Goal: Task Accomplishment & Management: Complete application form

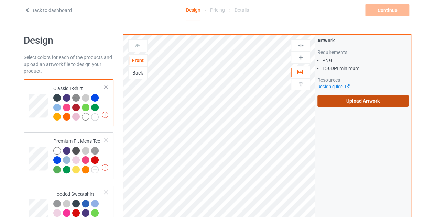
click at [352, 104] on label "Upload Artwork" at bounding box center [362, 101] width 91 height 12
click at [0, 0] on input "Upload Artwork" at bounding box center [0, 0] width 0 height 0
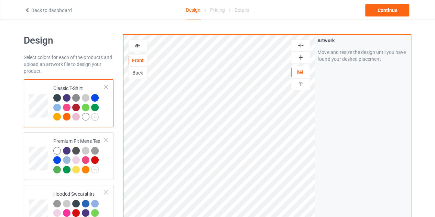
click at [85, 114] on div at bounding box center [86, 117] width 8 height 8
click at [133, 48] on div at bounding box center [137, 45] width 19 height 7
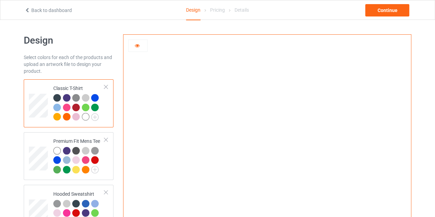
click at [138, 45] on icon at bounding box center [137, 44] width 6 height 5
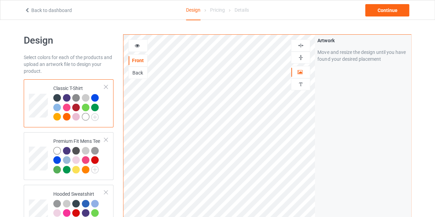
click at [305, 45] on div at bounding box center [300, 45] width 19 height 7
click at [386, 12] on div "Continue" at bounding box center [387, 10] width 44 height 12
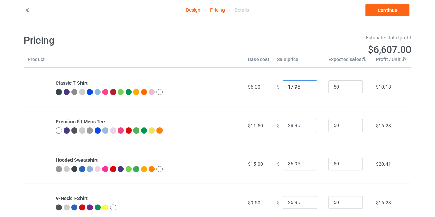
click at [304, 85] on input "17.95" at bounding box center [299, 86] width 34 height 13
type input "18.95"
click at [304, 85] on input "18.95" at bounding box center [299, 86] width 34 height 13
click at [389, 12] on link "Continue" at bounding box center [387, 10] width 44 height 12
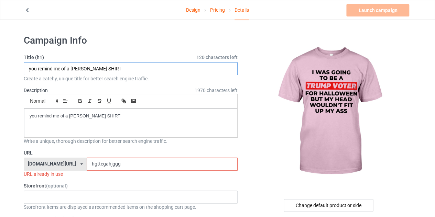
click at [87, 69] on input "you remind me of a penny SHIRT" at bounding box center [131, 68] width 214 height 13
drag, startPoint x: 84, startPoint y: 68, endPoint x: 27, endPoint y: 68, distance: 56.3
click at [27, 68] on input "you remind me of a penny SHIRT" at bounding box center [131, 68] width 214 height 13
type input "trump voter SHIRT"
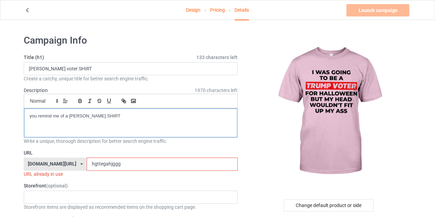
click at [98, 115] on p "you remind me of a penny SHIRT" at bounding box center [131, 116] width 202 height 7
click at [106, 160] on input "hgttegahjggg" at bounding box center [162, 164] width 150 height 13
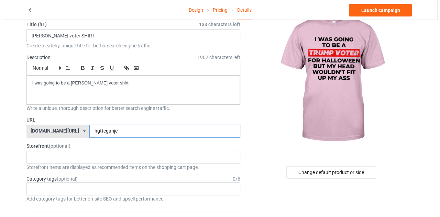
scroll to position [34, 0]
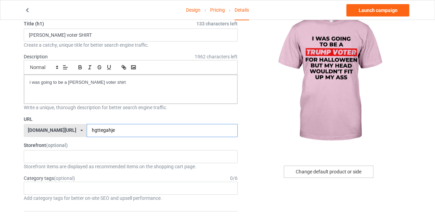
type input "hgttegahje"
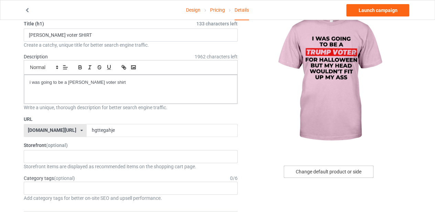
click at [313, 166] on div "Change default product or side" at bounding box center [328, 172] width 90 height 12
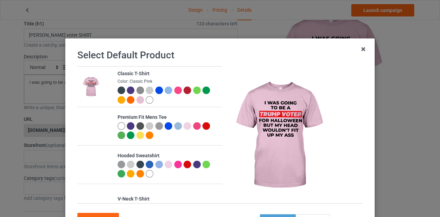
click at [146, 99] on div at bounding box center [150, 100] width 8 height 8
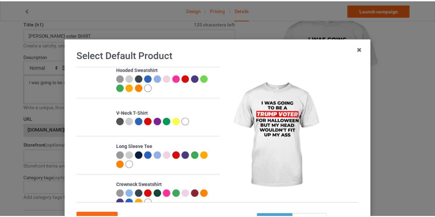
scroll to position [89, 0]
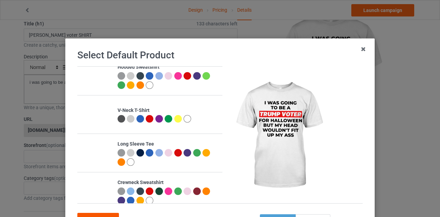
click at [94, 213] on div "Confirm" at bounding box center [98, 219] width 42 height 12
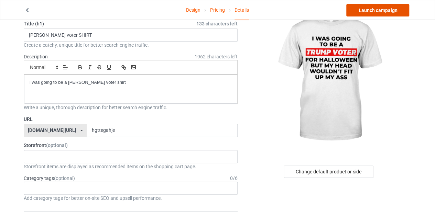
click at [370, 7] on link "Launch campaign" at bounding box center [377, 10] width 63 height 12
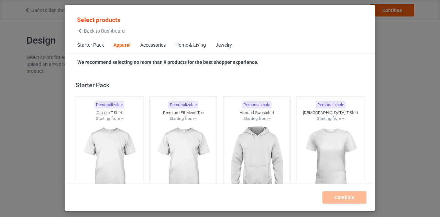
scroll to position [256, 0]
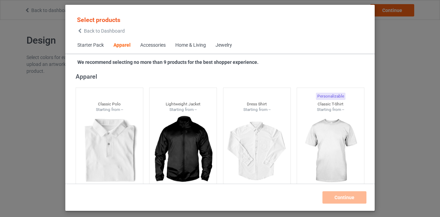
click at [82, 30] on icon at bounding box center [80, 31] width 6 height 5
